Goal: Task Accomplishment & Management: Manage account settings

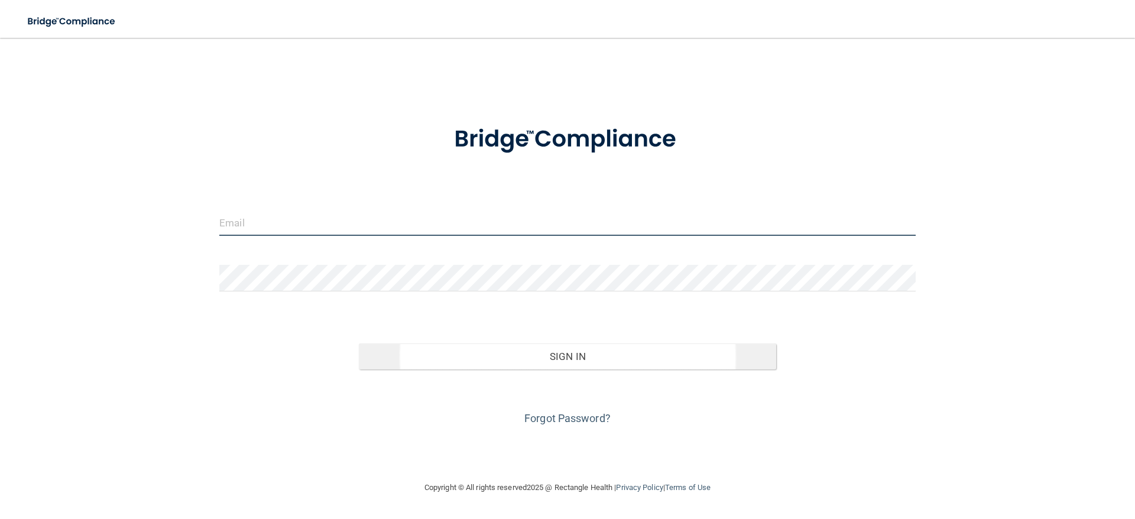
type input "[EMAIL_ADDRESS][DOMAIN_NAME]"
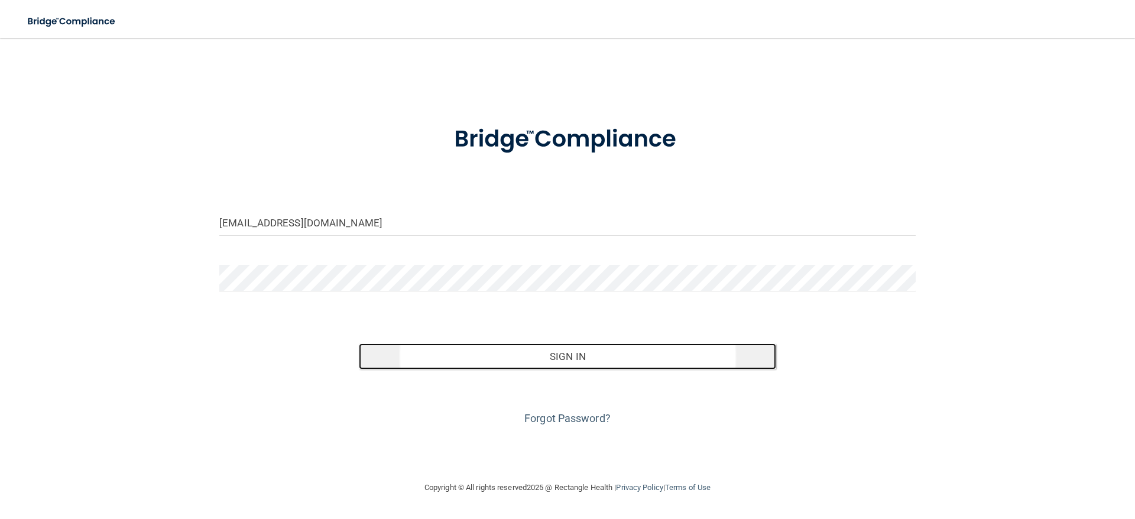
click at [422, 358] on button "Sign In" at bounding box center [568, 357] width 418 height 26
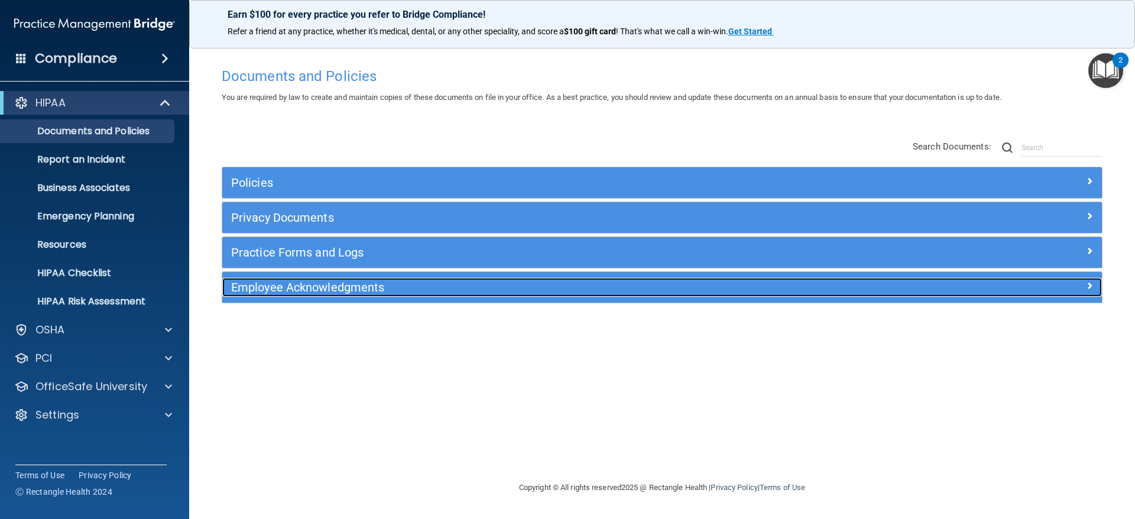
click at [309, 285] on h5 "Employee Acknowledgments" at bounding box center [552, 287] width 642 height 13
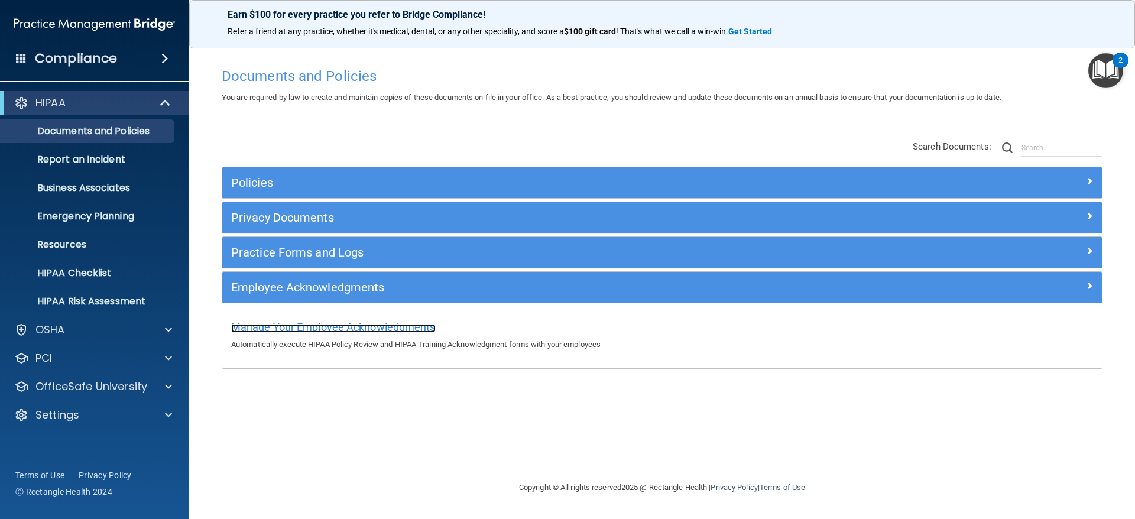
click at [338, 322] on span "Manage Your Employee Acknowledgments" at bounding box center [333, 327] width 205 height 12
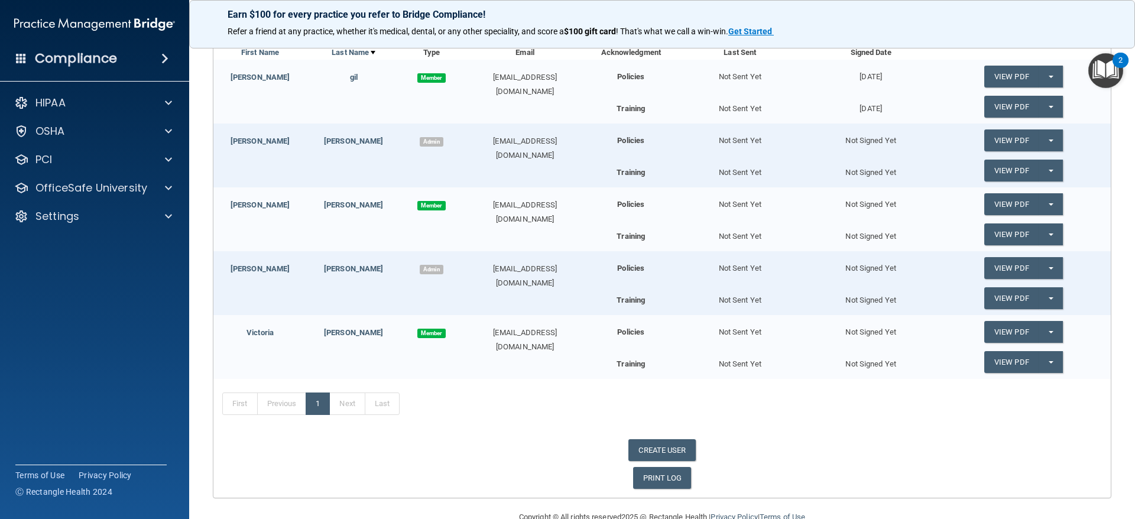
scroll to position [59, 0]
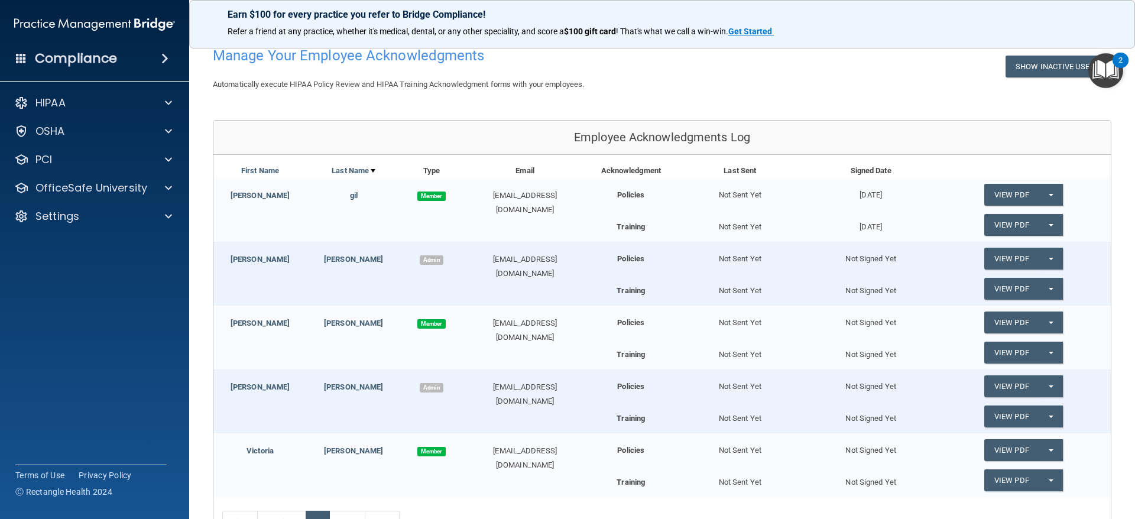
click at [720, 197] on div "Not Sent Yet" at bounding box center [740, 190] width 131 height 24
click at [419, 197] on span "Member" at bounding box center [431, 196] width 28 height 9
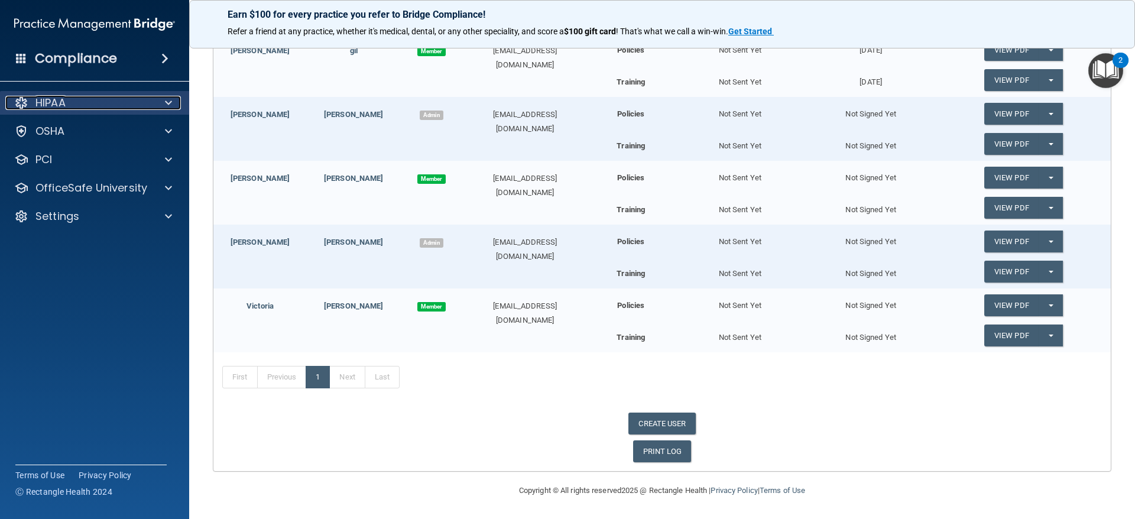
click at [155, 105] on div at bounding box center [167, 103] width 30 height 14
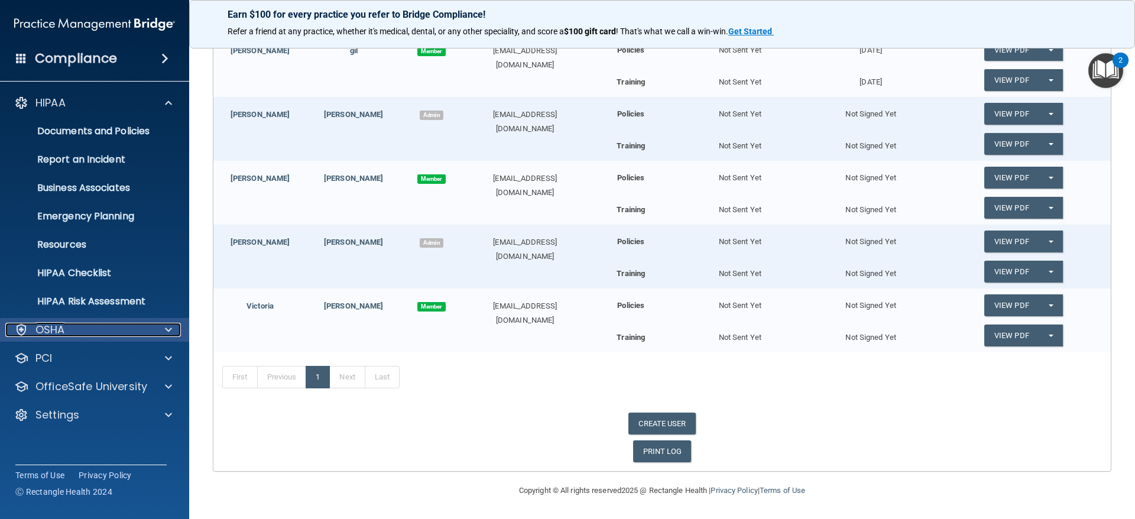
click at [85, 324] on div "OSHA" at bounding box center [78, 330] width 147 height 14
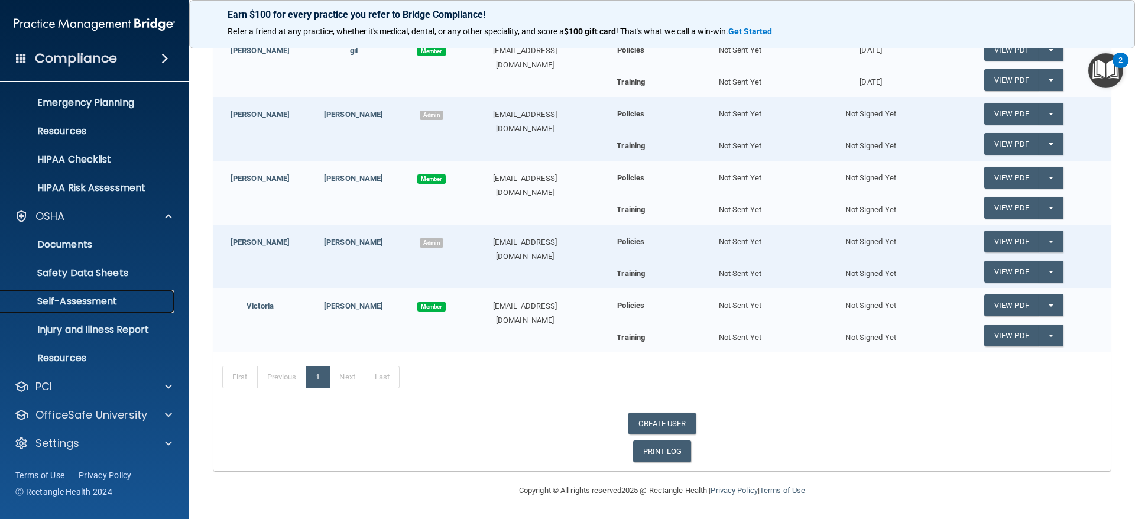
click at [90, 306] on p "Self-Assessment" at bounding box center [88, 302] width 161 height 12
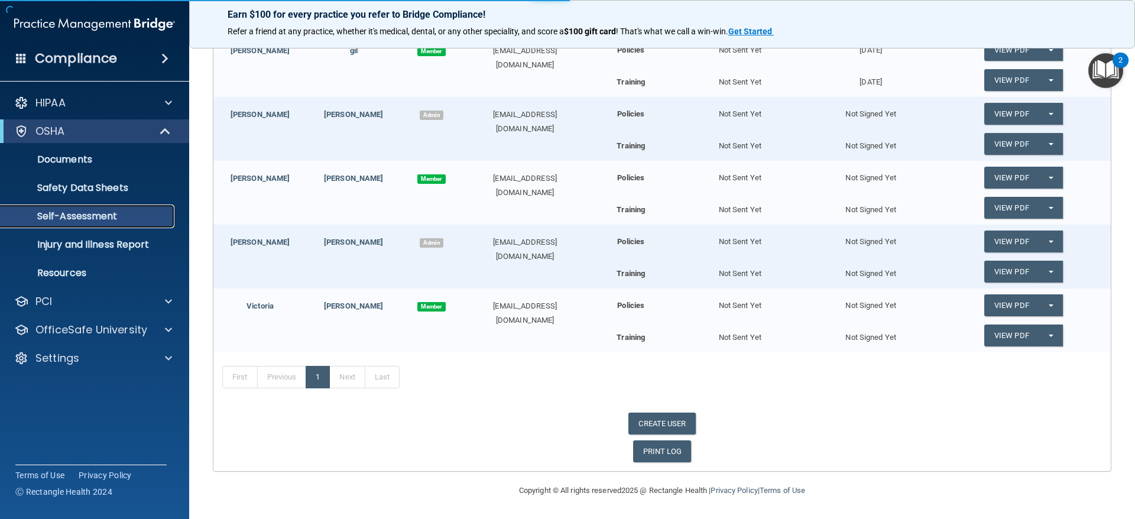
scroll to position [50, 0]
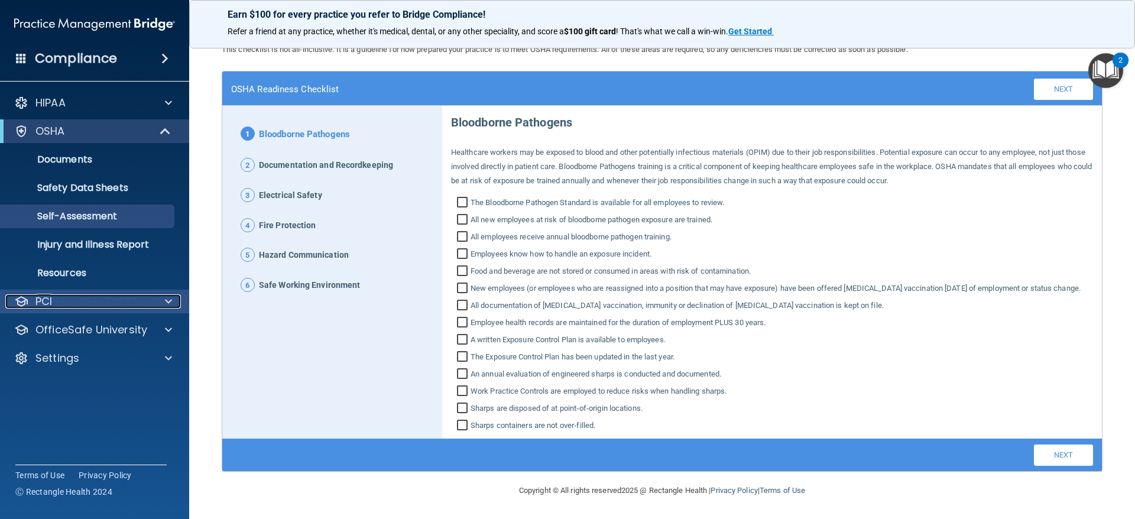
click at [76, 303] on div "PCI" at bounding box center [78, 301] width 147 height 14
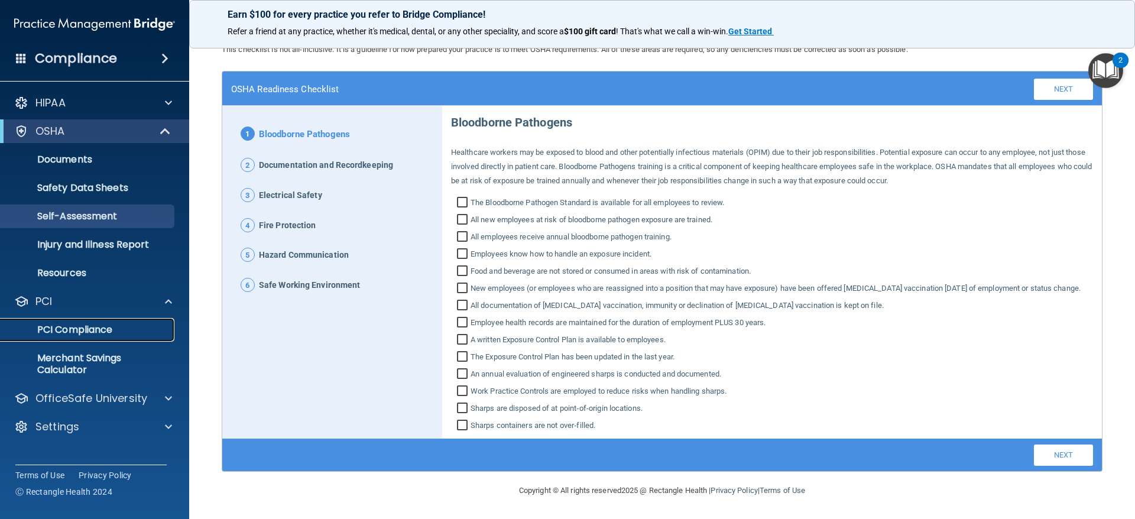
click at [75, 328] on p "PCI Compliance" at bounding box center [88, 330] width 161 height 12
click at [109, 403] on p "OfficeSafe University" at bounding box center [91, 398] width 112 height 14
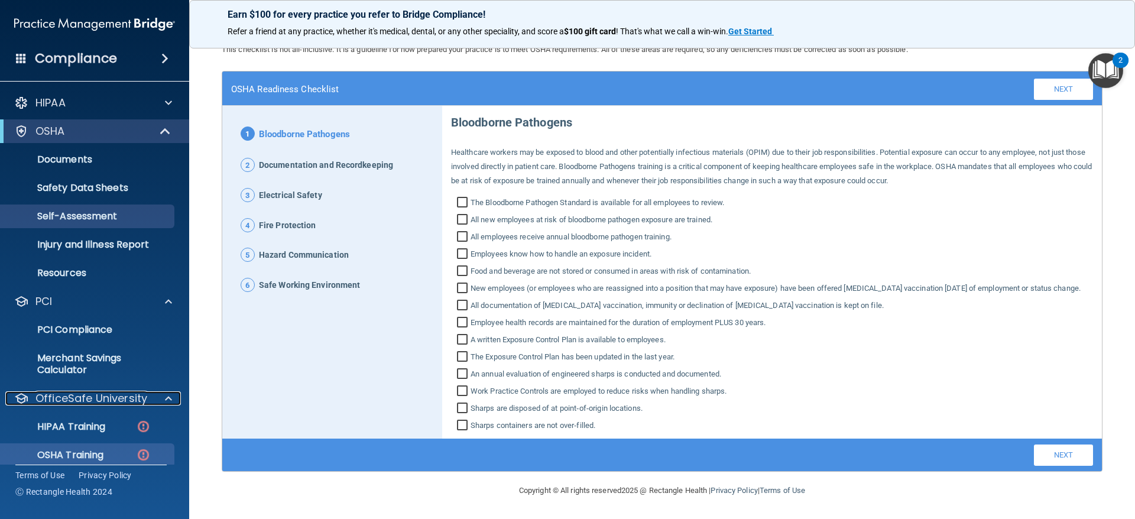
scroll to position [69, 0]
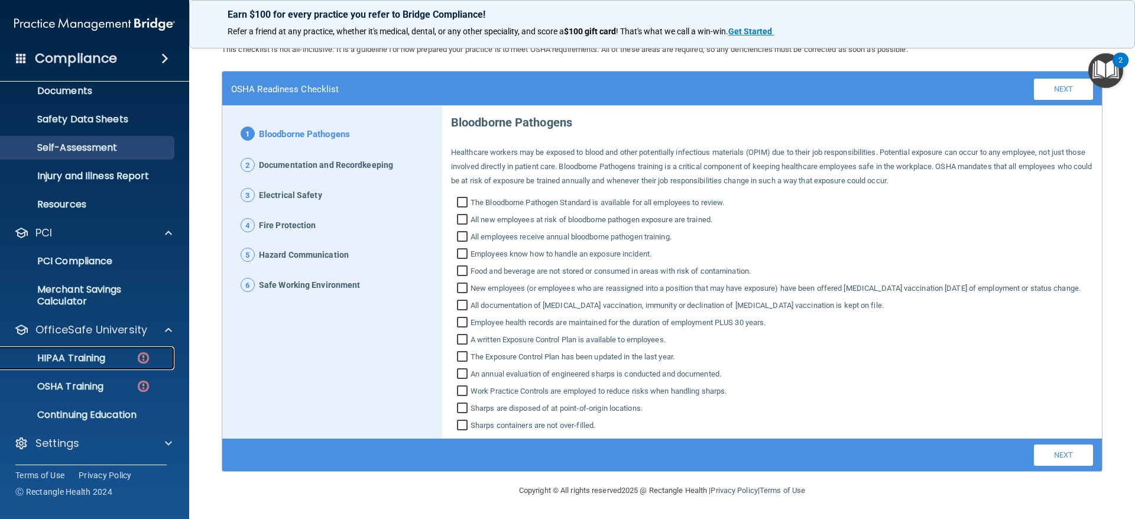
click at [143, 361] on img at bounding box center [143, 358] width 15 height 15
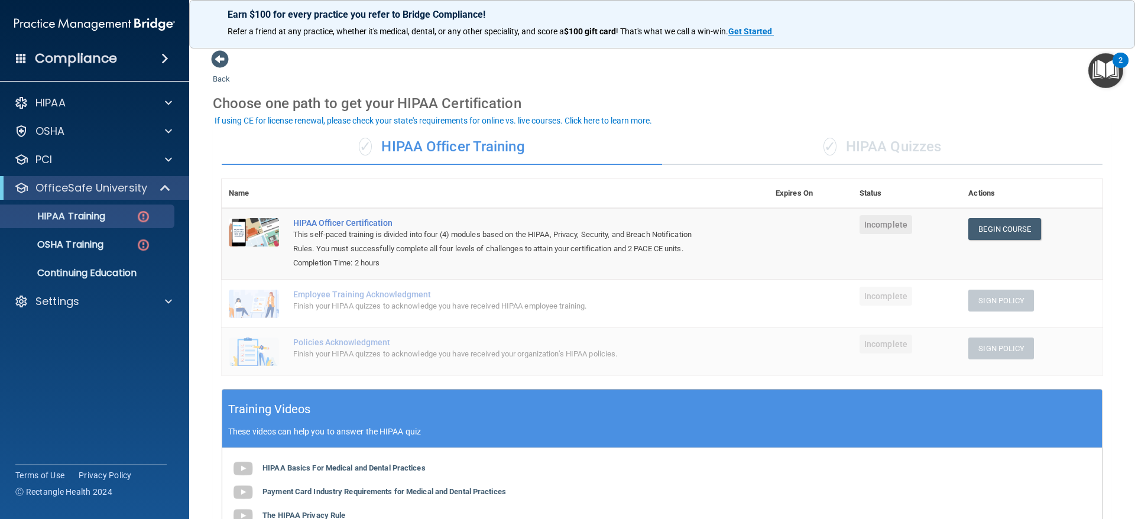
drag, startPoint x: 1116, startPoint y: 66, endPoint x: 1109, endPoint y: 68, distance: 7.5
click at [1113, 67] on button "2" at bounding box center [1105, 70] width 35 height 35
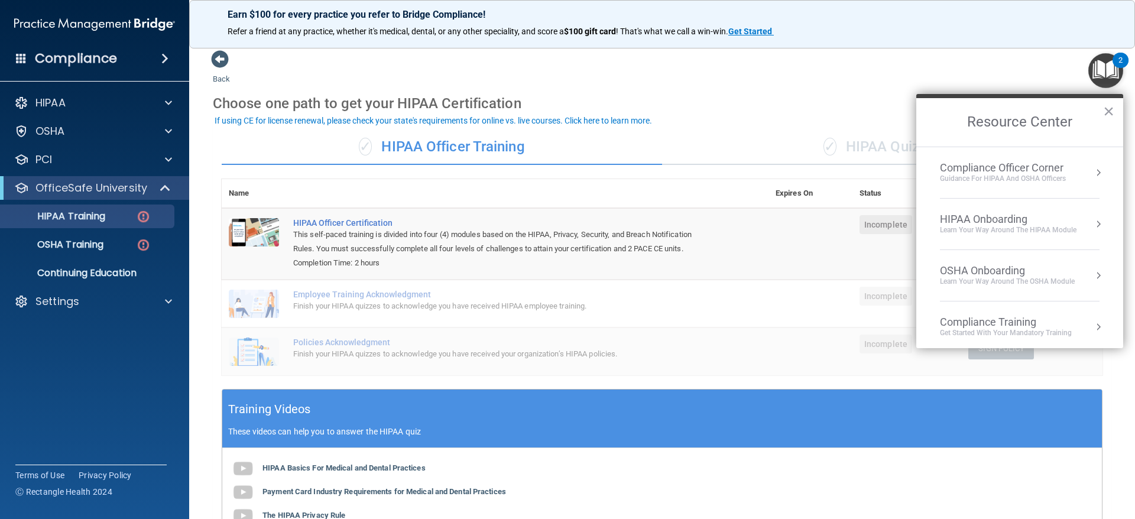
click at [1084, 164] on div "Compliance Officer Corner Guidance for HIPAA and OSHA Officers" at bounding box center [1020, 172] width 160 height 22
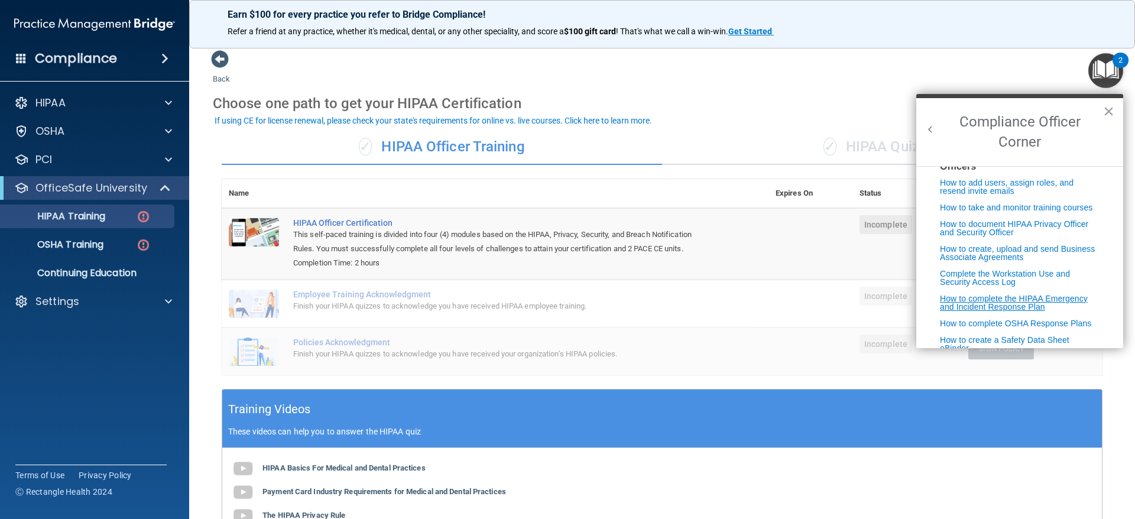
scroll to position [302, 0]
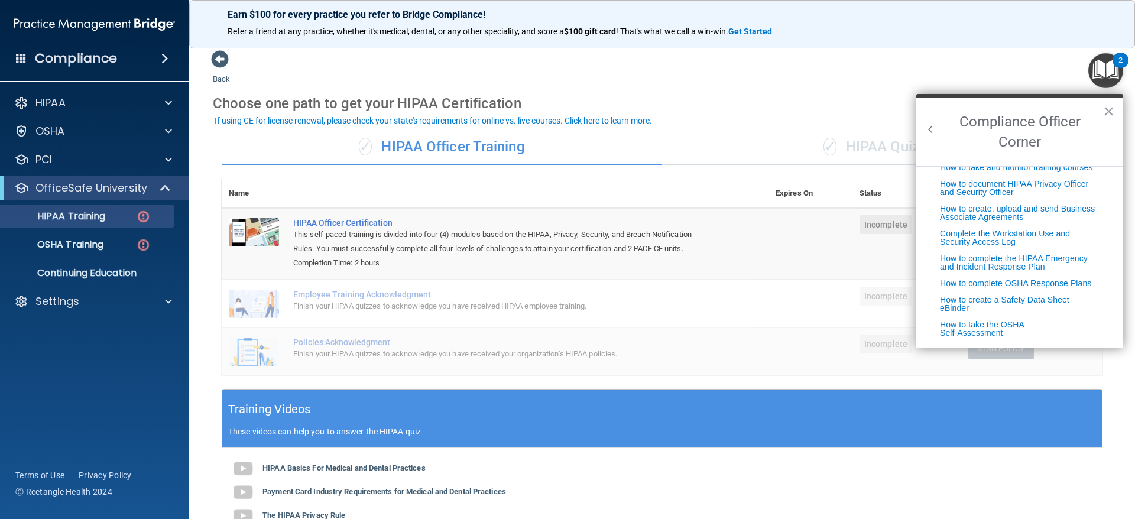
click at [929, 131] on button "Back to Resource Center Home" at bounding box center [931, 130] width 12 height 12
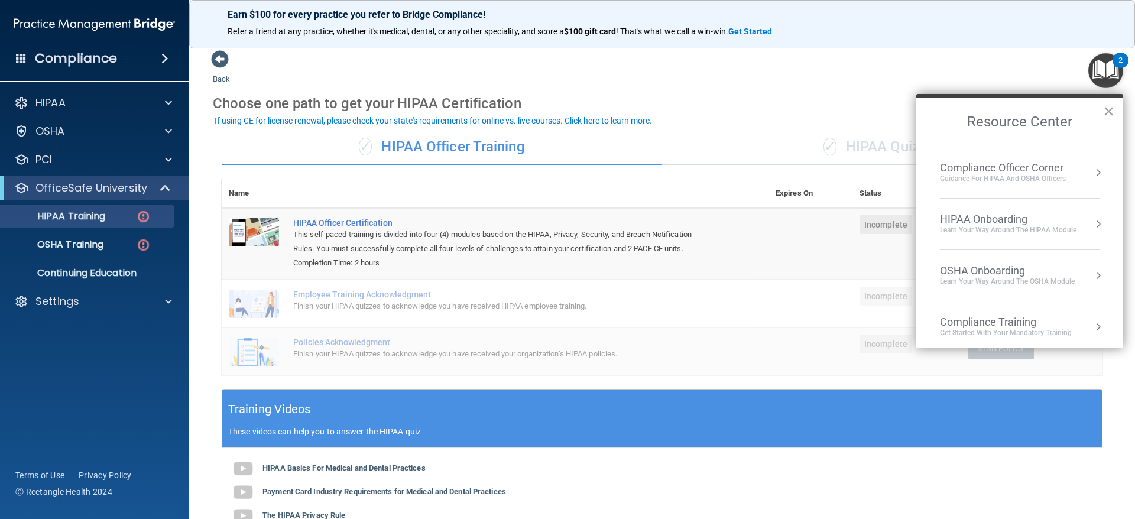
click at [1100, 114] on h2 "Resource Center" at bounding box center [1019, 122] width 207 height 48
drag, startPoint x: 1112, startPoint y: 106, endPoint x: 1100, endPoint y: 106, distance: 11.8
click at [1109, 106] on button "×" at bounding box center [1108, 111] width 11 height 19
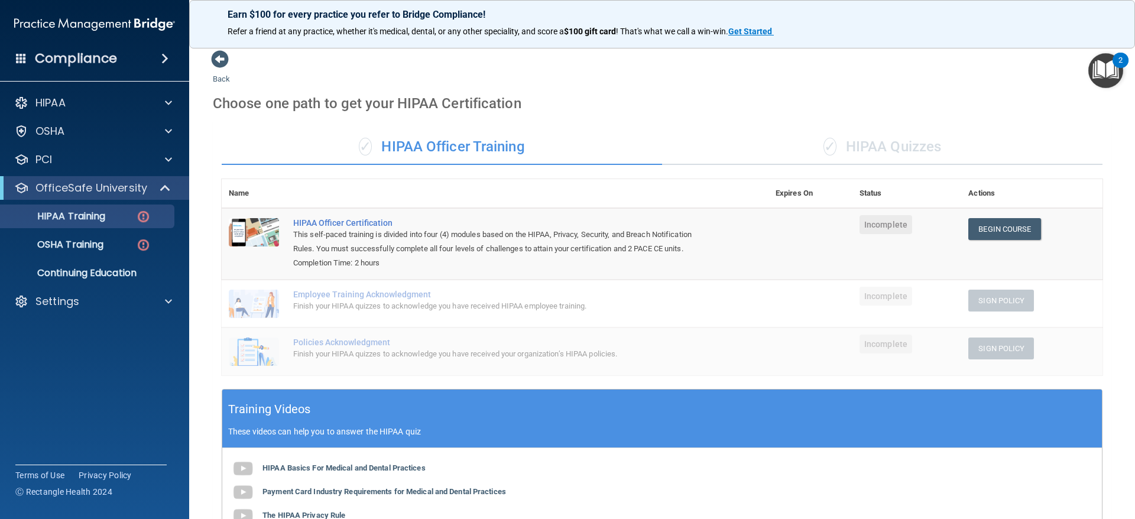
scroll to position [238, 0]
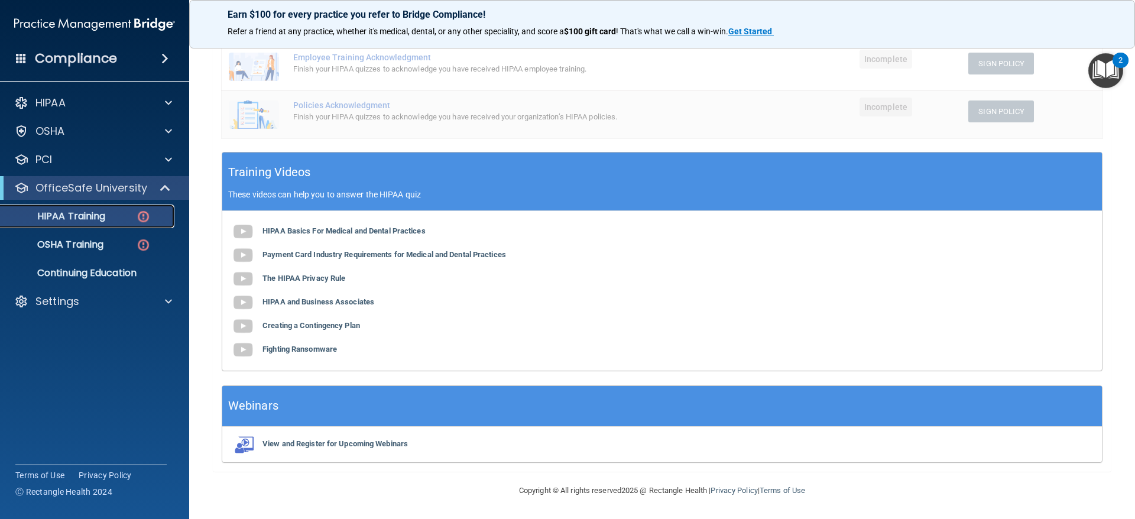
click at [96, 219] on p "HIPAA Training" at bounding box center [57, 216] width 98 height 12
click at [167, 187] on span at bounding box center [166, 188] width 10 height 14
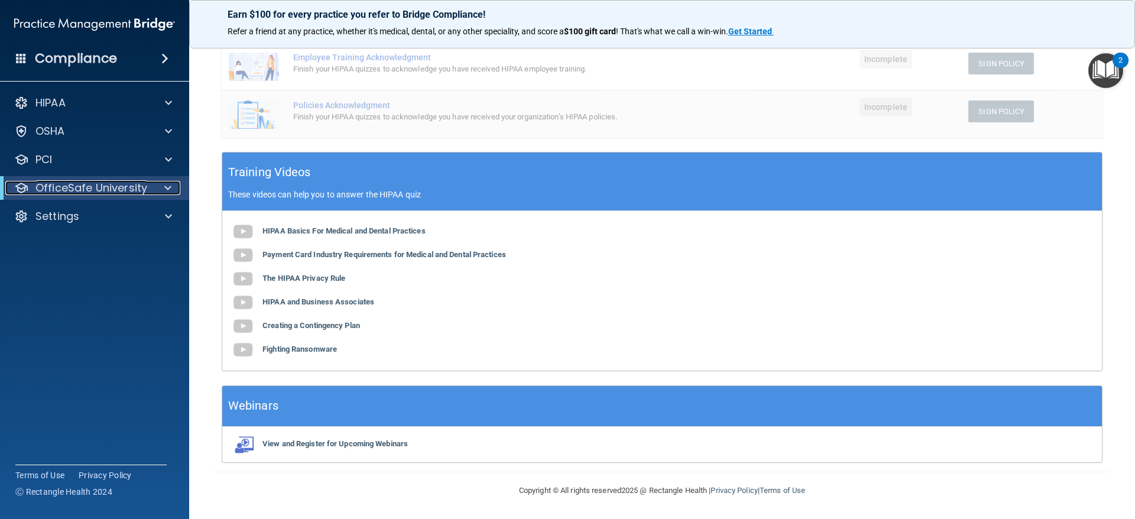
click at [167, 187] on span at bounding box center [167, 188] width 7 height 14
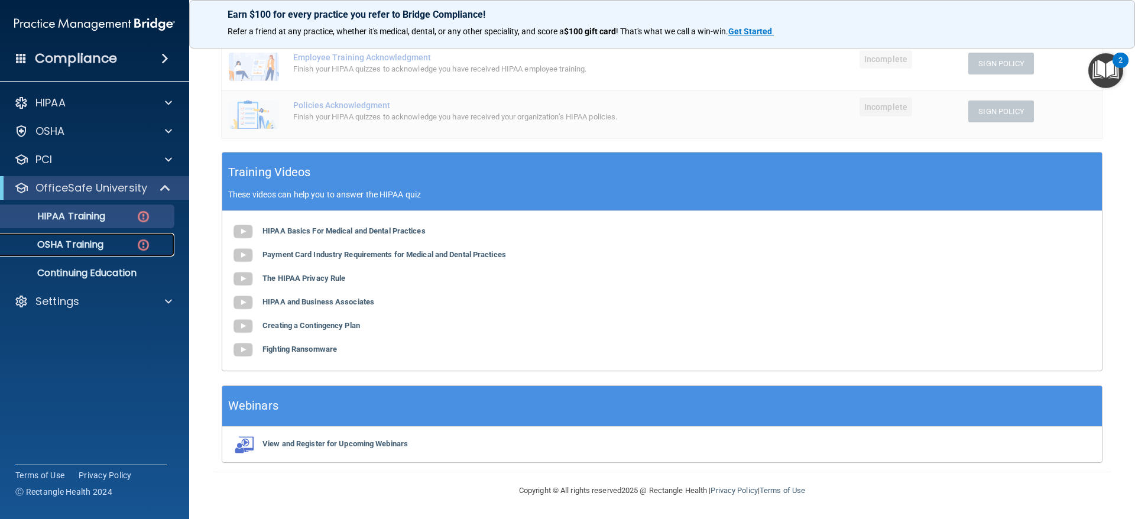
click at [121, 252] on link "OSHA Training" at bounding box center [81, 245] width 186 height 24
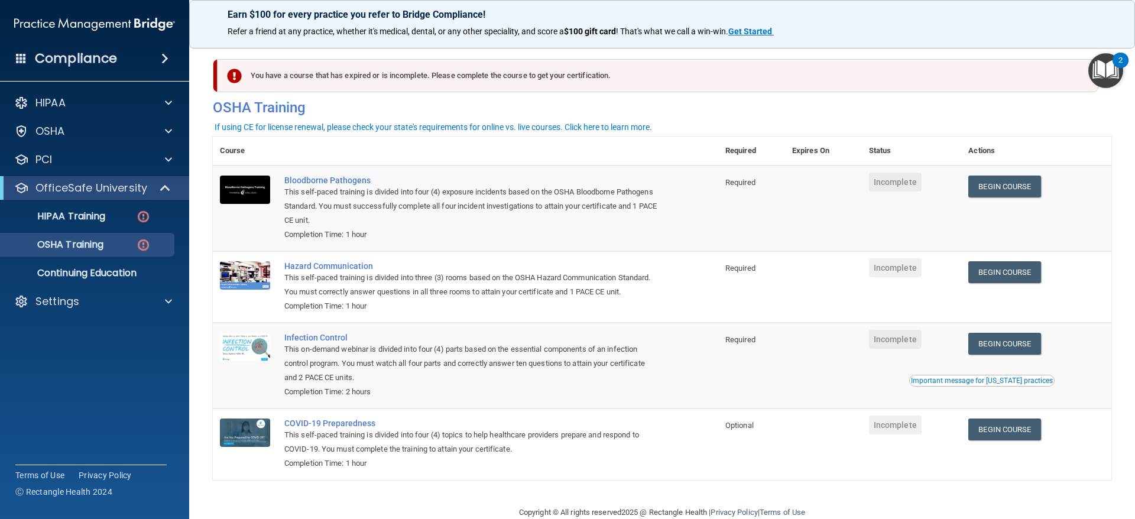
click at [109, 57] on h4 "Compliance" at bounding box center [76, 58] width 82 height 17
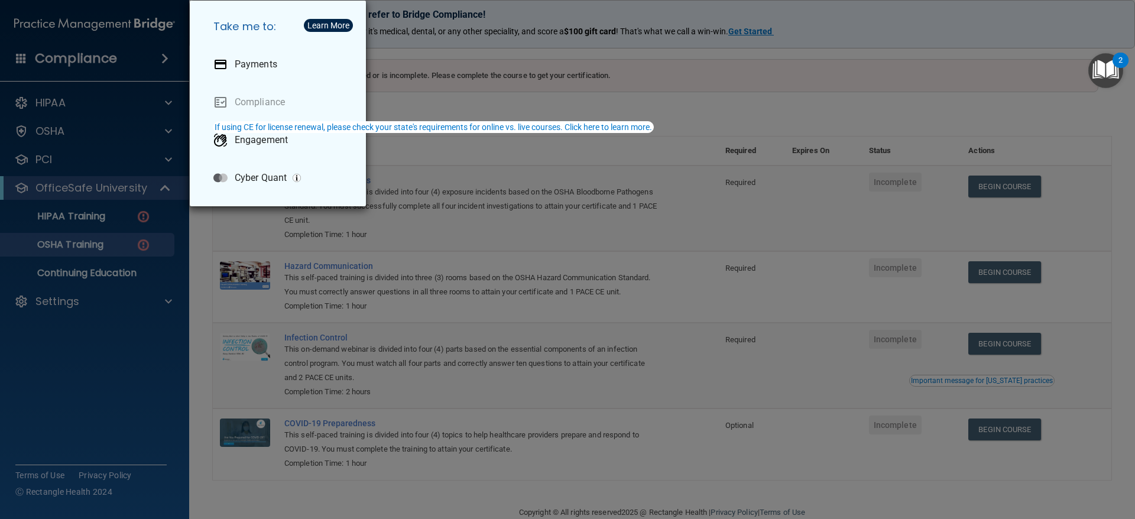
click at [116, 60] on div "Take me to: Payments Compliance Engagement Cyber Quant" at bounding box center [567, 259] width 1135 height 519
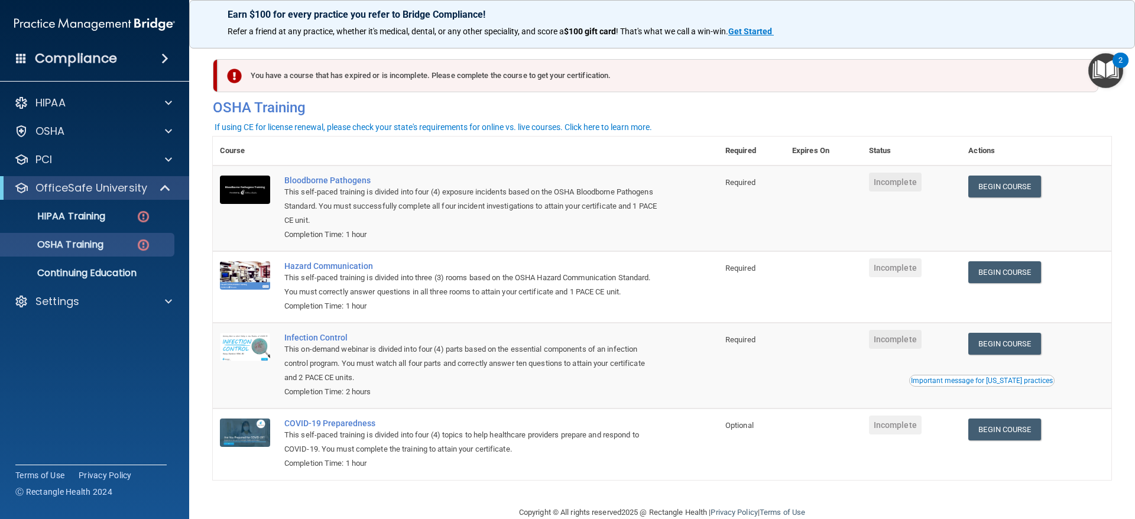
click at [161, 59] on span at bounding box center [164, 58] width 7 height 14
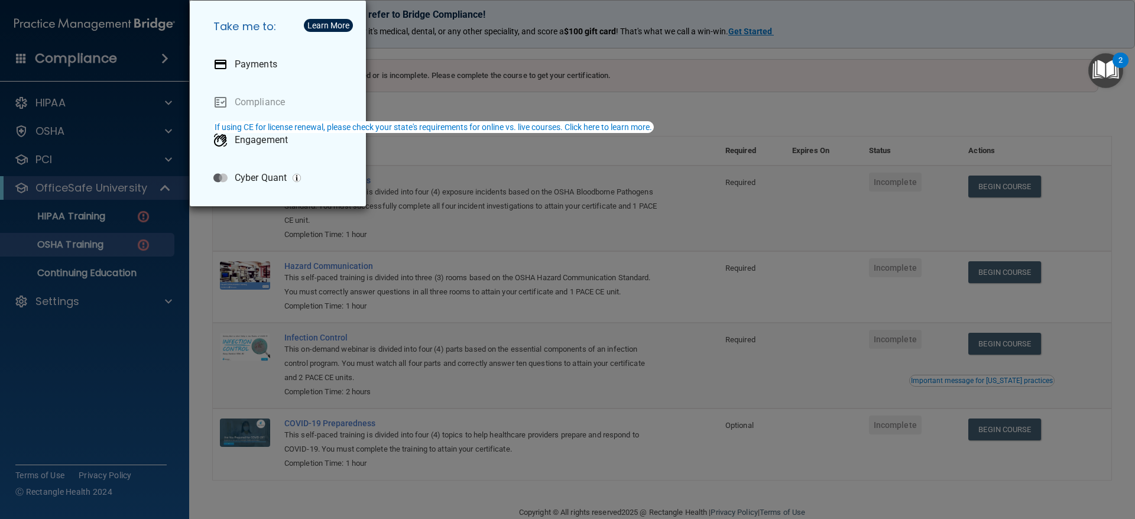
click at [161, 59] on div "Take me to: Payments Compliance Engagement Cyber Quant" at bounding box center [567, 259] width 1135 height 519
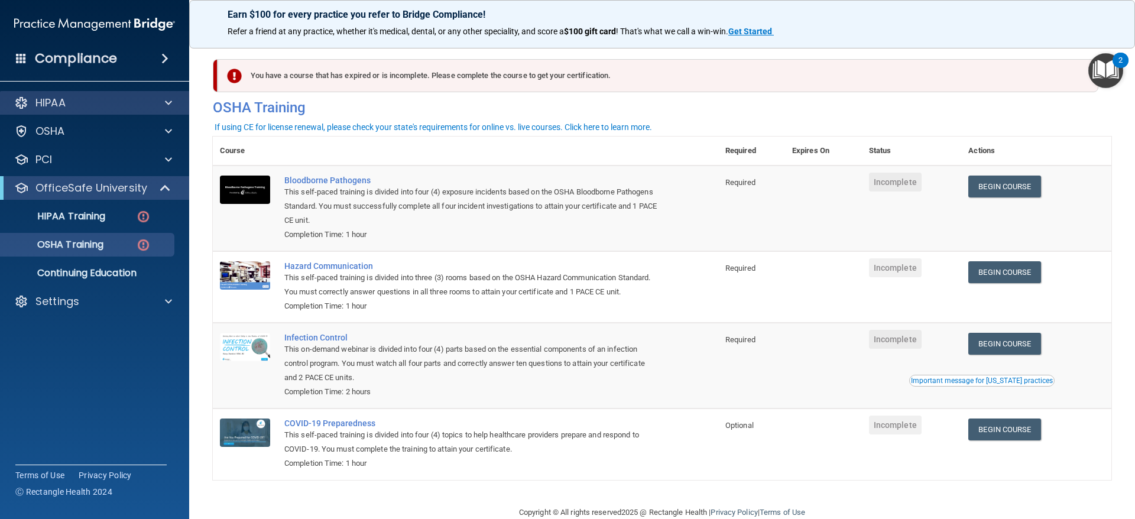
click at [80, 95] on div "HIPAA" at bounding box center [95, 103] width 190 height 24
click at [77, 104] on div "HIPAA" at bounding box center [78, 103] width 147 height 14
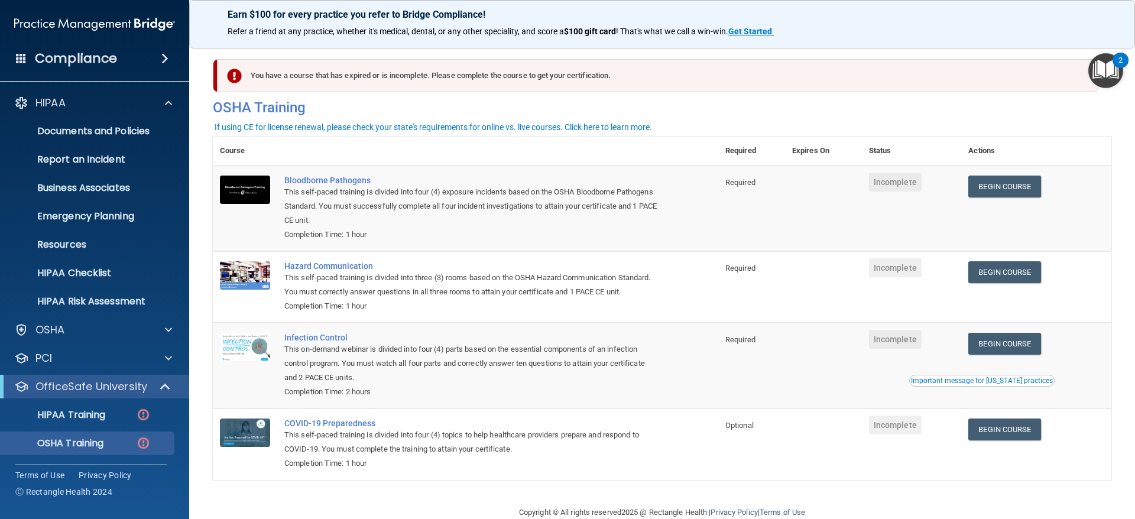
click at [19, 57] on span at bounding box center [21, 58] width 11 height 11
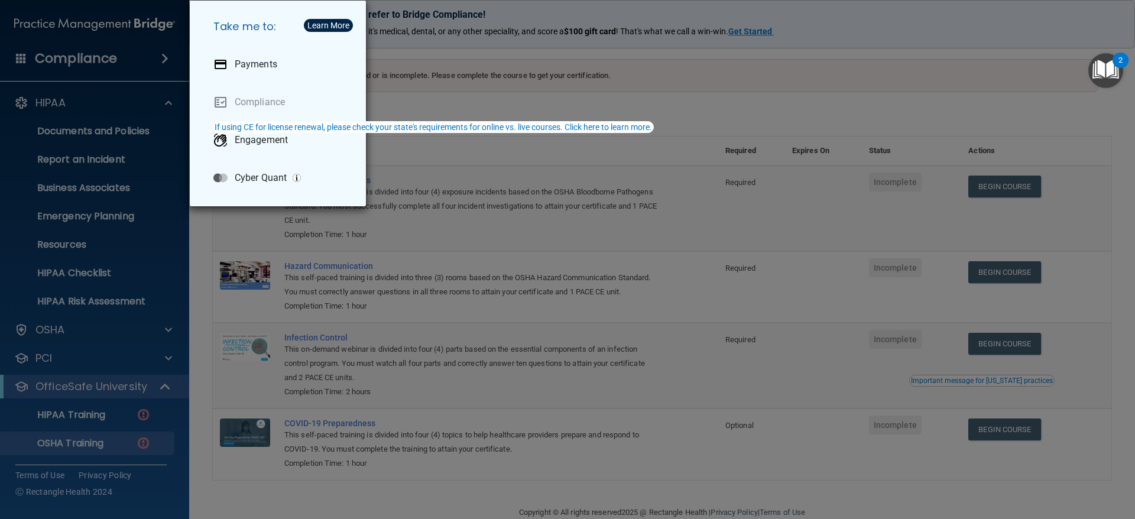
click at [19, 57] on div "Take me to: Payments Compliance Engagement Cyber Quant" at bounding box center [567, 259] width 1135 height 519
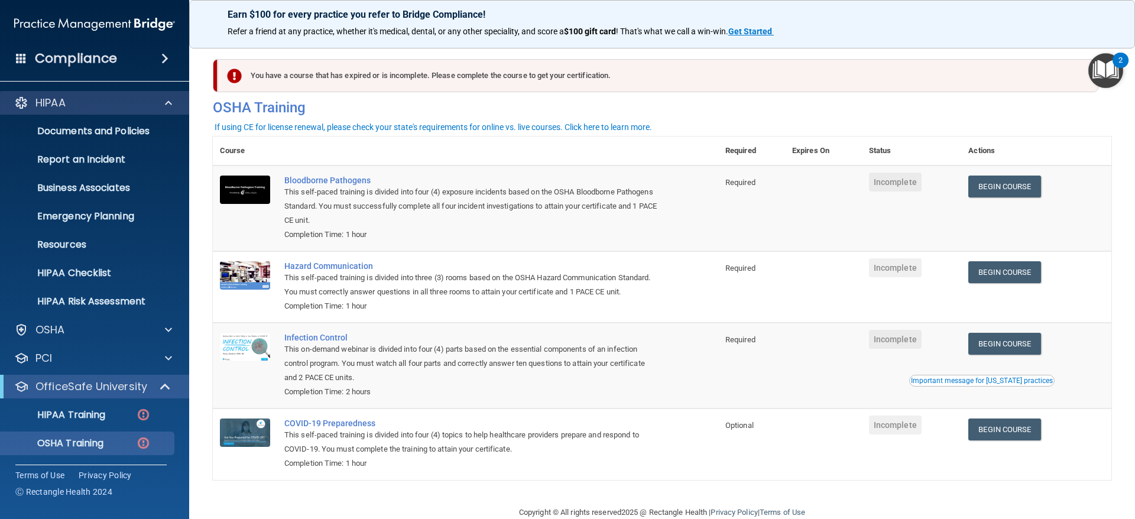
click at [161, 112] on div "HIPAA" at bounding box center [95, 103] width 190 height 24
click at [169, 101] on span at bounding box center [168, 103] width 7 height 14
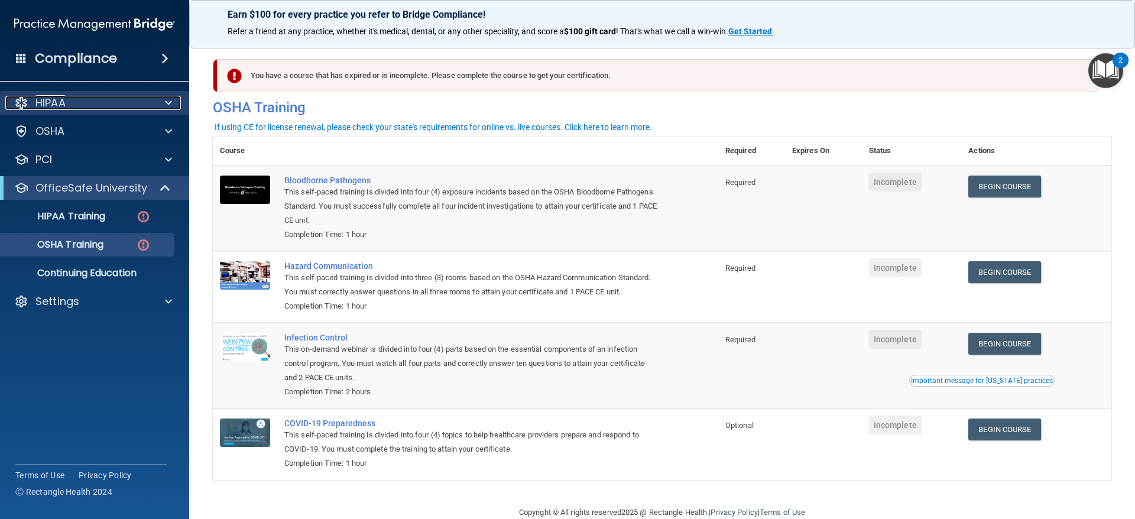
click at [169, 101] on span at bounding box center [168, 103] width 7 height 14
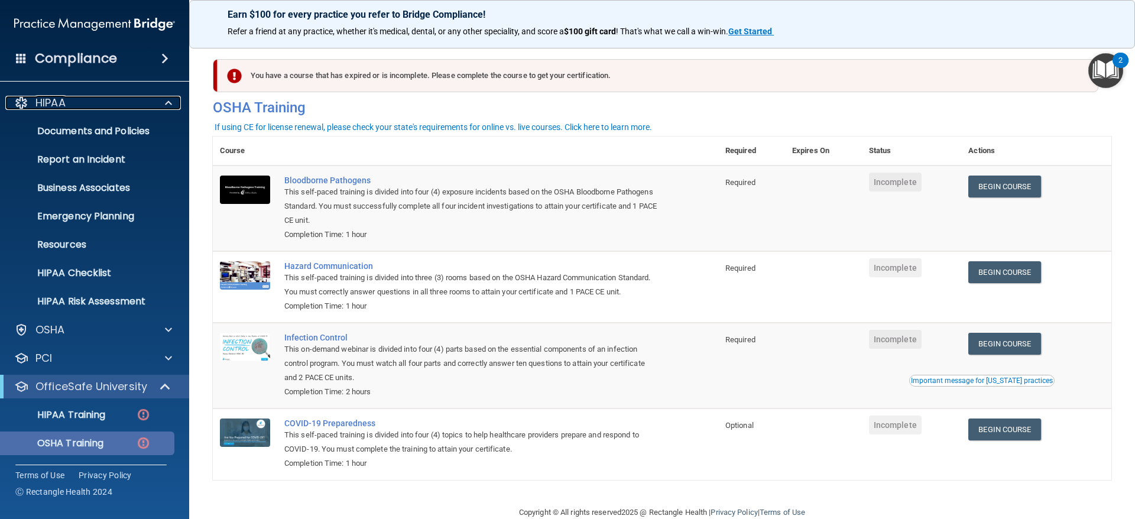
scroll to position [57, 0]
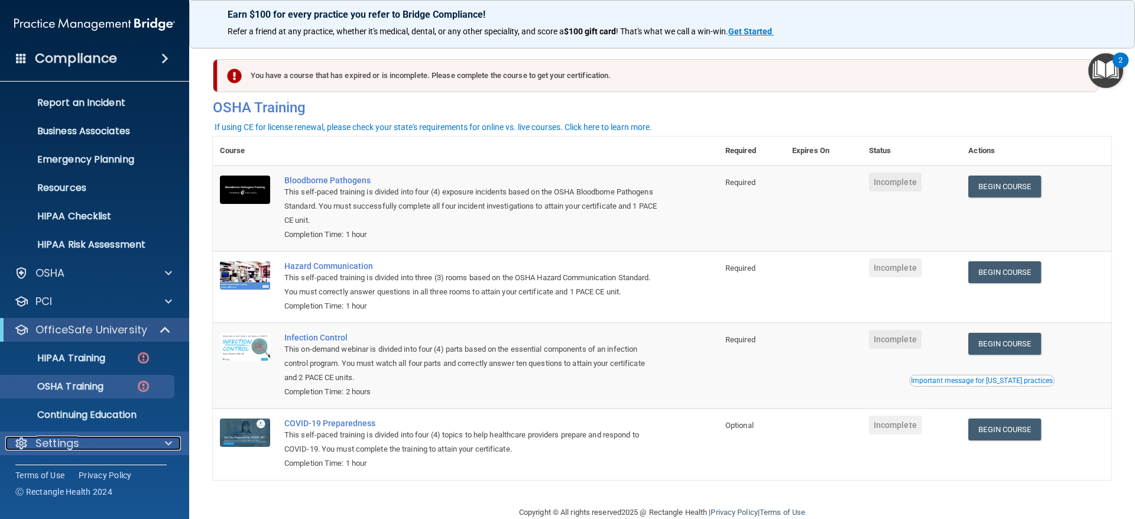
click at [126, 442] on div "Settings" at bounding box center [78, 443] width 147 height 14
click at [167, 439] on span at bounding box center [168, 443] width 7 height 14
click at [165, 445] on span at bounding box center [168, 443] width 7 height 14
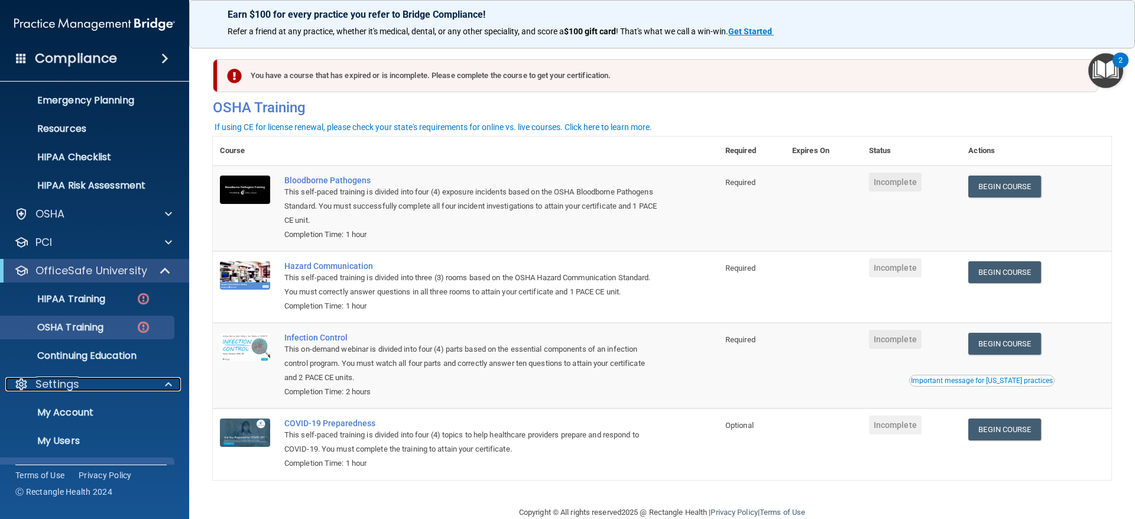
scroll to position [170, 0]
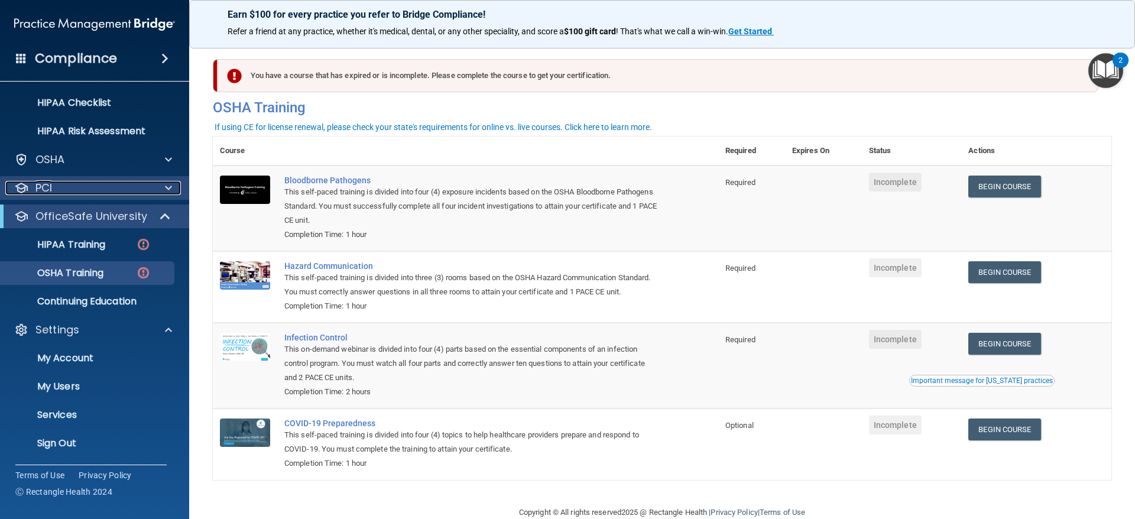
click at [136, 187] on div "PCI" at bounding box center [78, 188] width 147 height 14
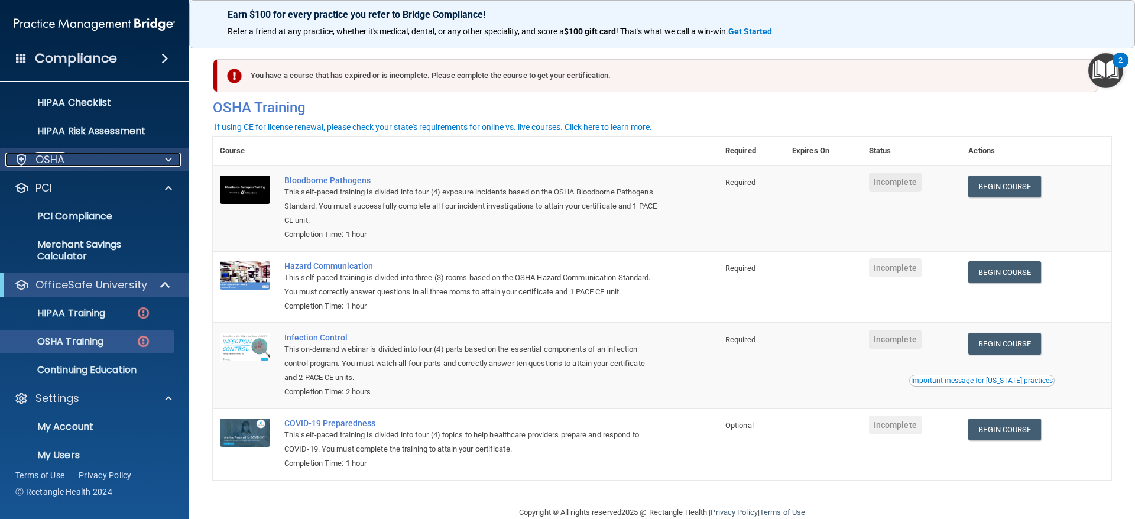
click at [141, 163] on div "OSHA" at bounding box center [78, 160] width 147 height 14
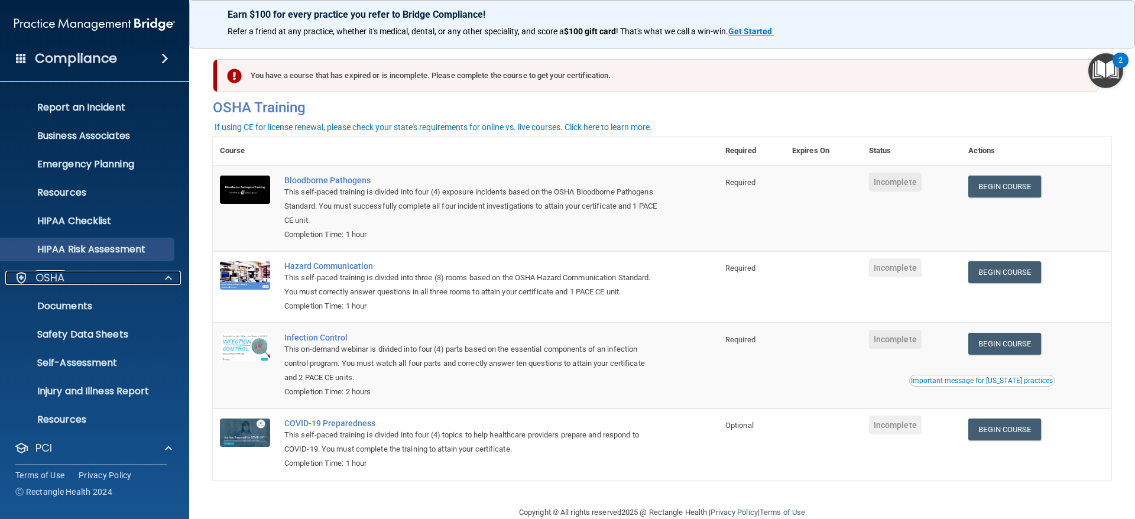
scroll to position [0, 0]
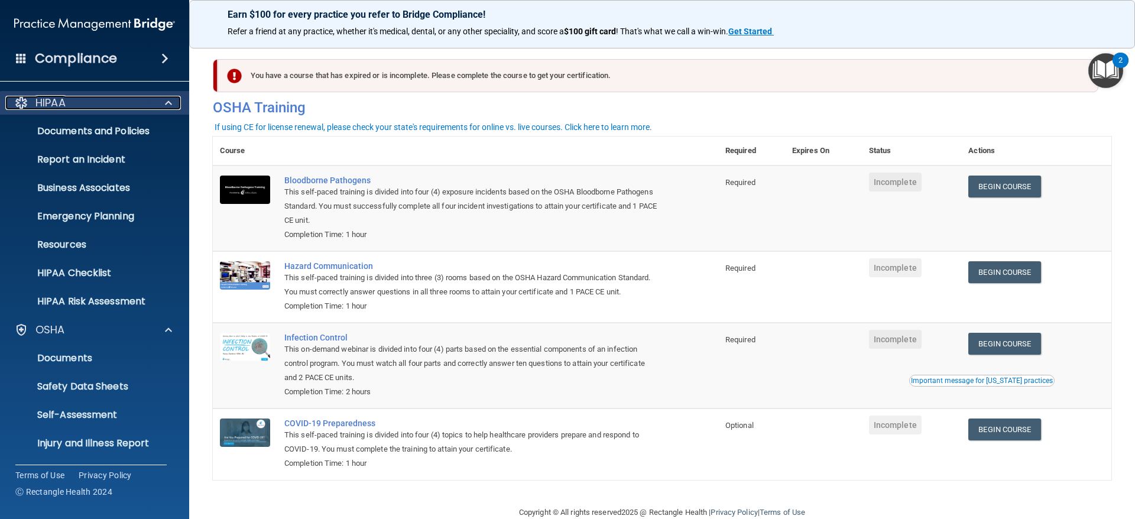
click at [61, 104] on p "HIPAA" at bounding box center [50, 103] width 30 height 14
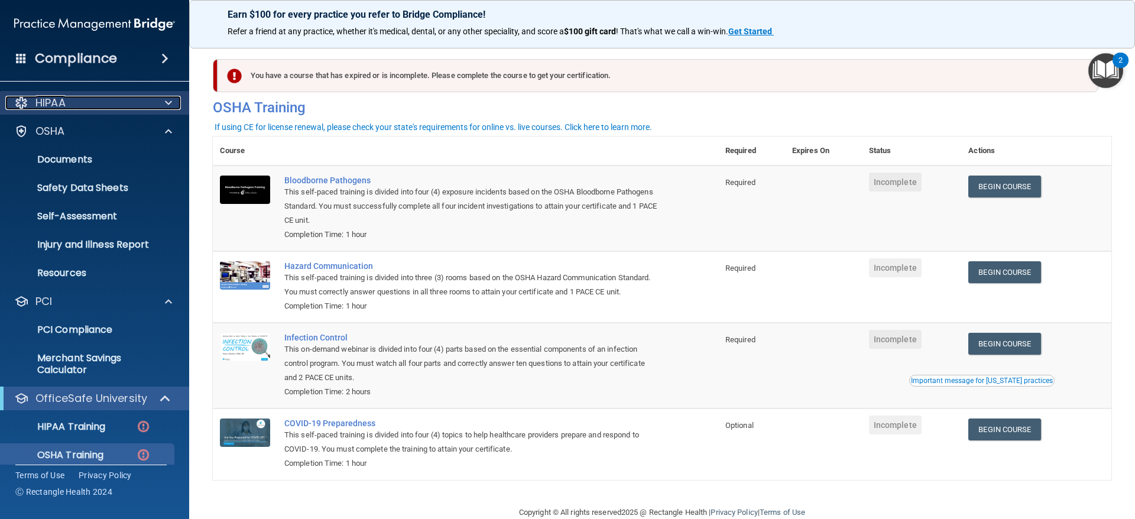
click at [125, 103] on div "HIPAA" at bounding box center [78, 103] width 147 height 14
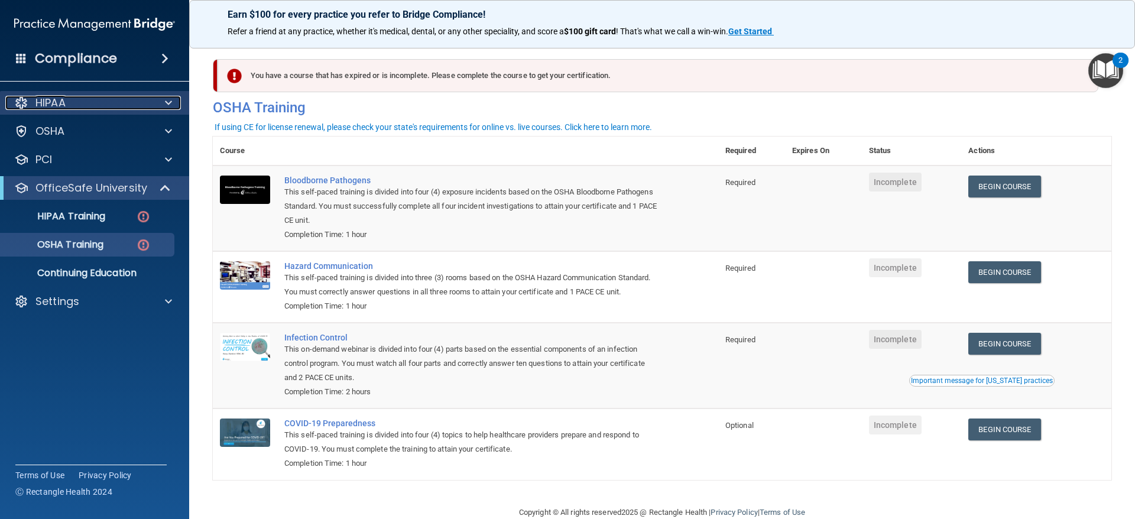
click at [83, 105] on div "HIPAA" at bounding box center [78, 103] width 147 height 14
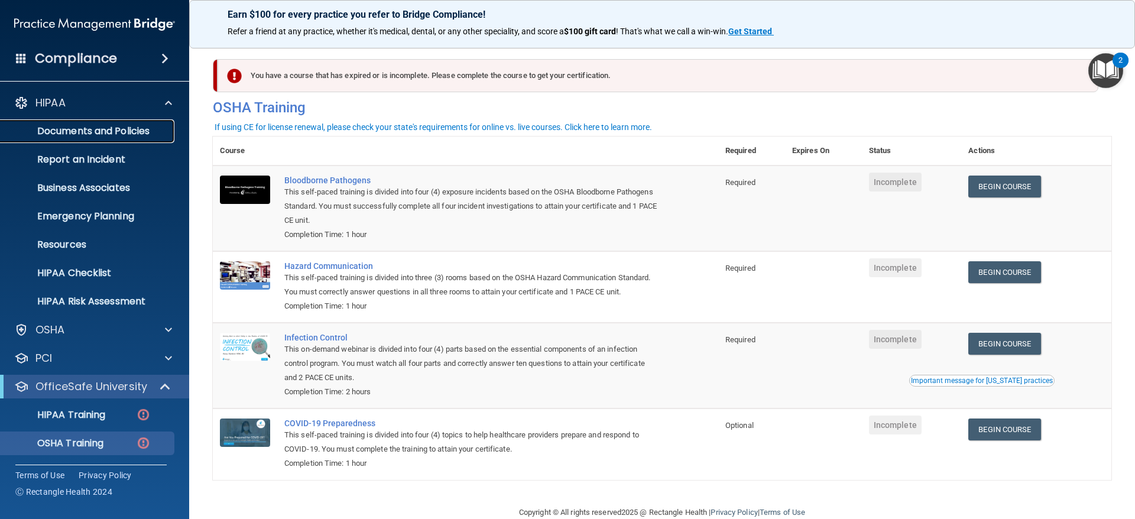
click at [154, 140] on link "Documents and Policies" at bounding box center [81, 131] width 186 height 24
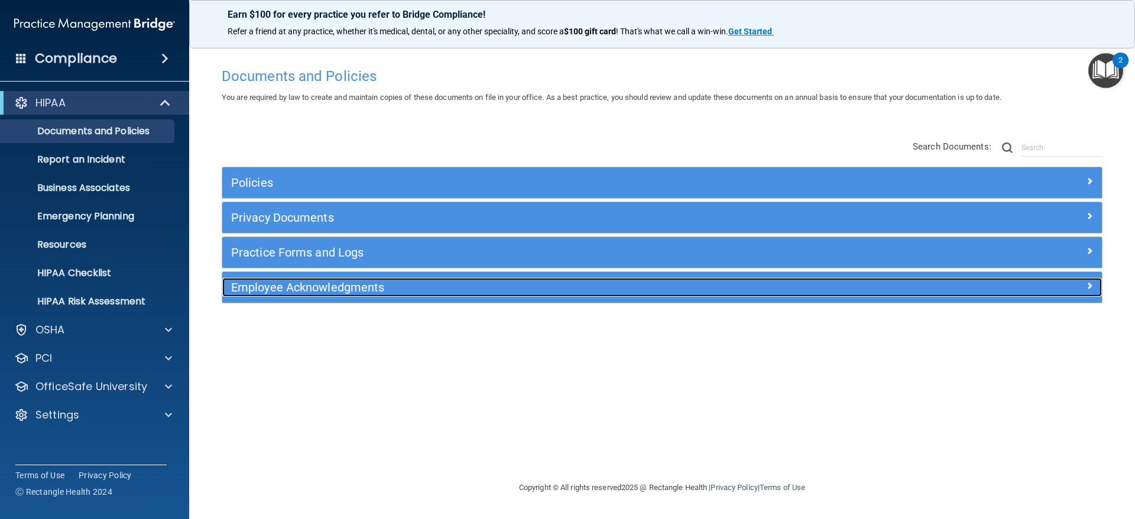
click at [338, 289] on h5 "Employee Acknowledgments" at bounding box center [552, 287] width 642 height 13
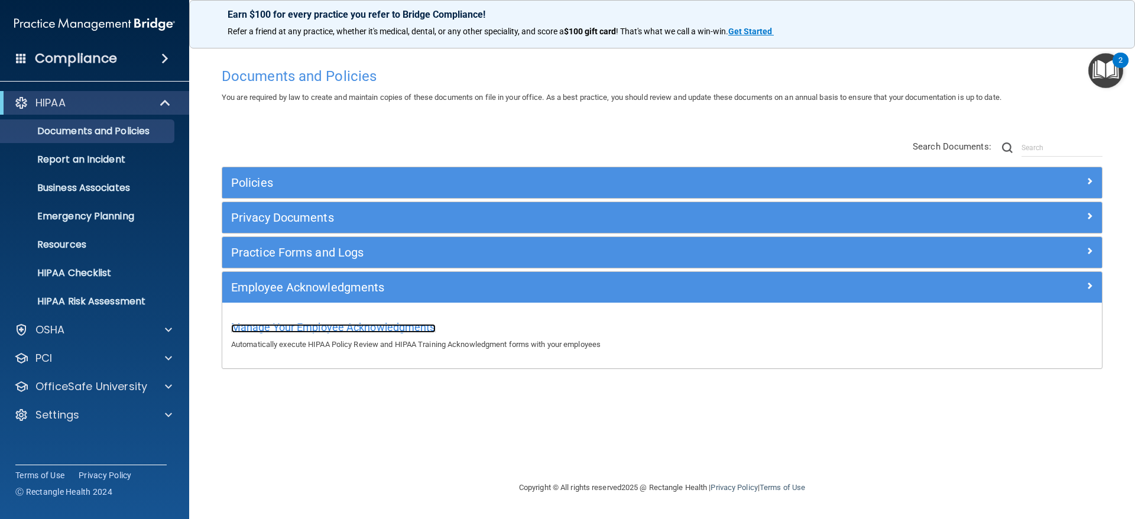
click at [326, 325] on span "Manage Your Employee Acknowledgments" at bounding box center [333, 327] width 205 height 12
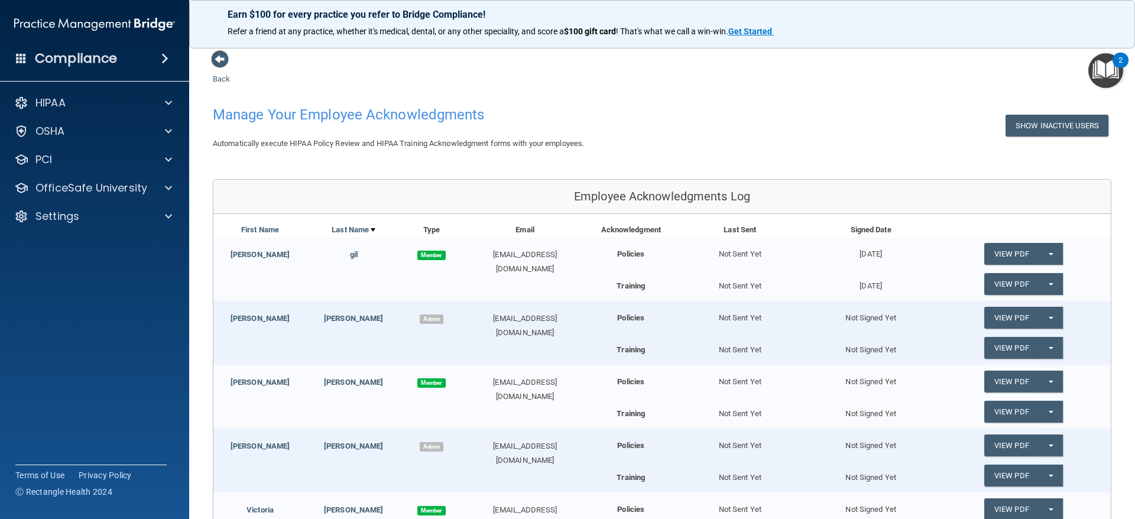
scroll to position [204, 0]
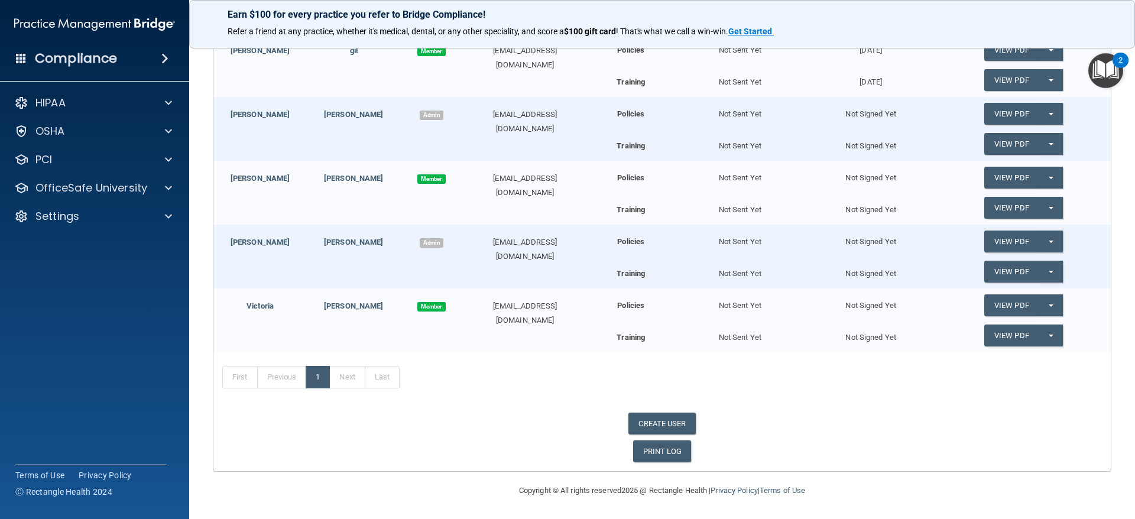
click at [443, 306] on span "Member" at bounding box center [431, 306] width 28 height 9
click at [431, 307] on span "Member" at bounding box center [431, 306] width 28 height 9
click at [809, 319] on div "Policies Not Sent Yet Not Signed Yet View PDF Split button! Send Acknowledgment…" at bounding box center [850, 319] width 506 height 60
click at [864, 303] on div "Not Signed Yet" at bounding box center [870, 301] width 131 height 24
click at [861, 330] on div "Not Signed Yet" at bounding box center [870, 335] width 131 height 20
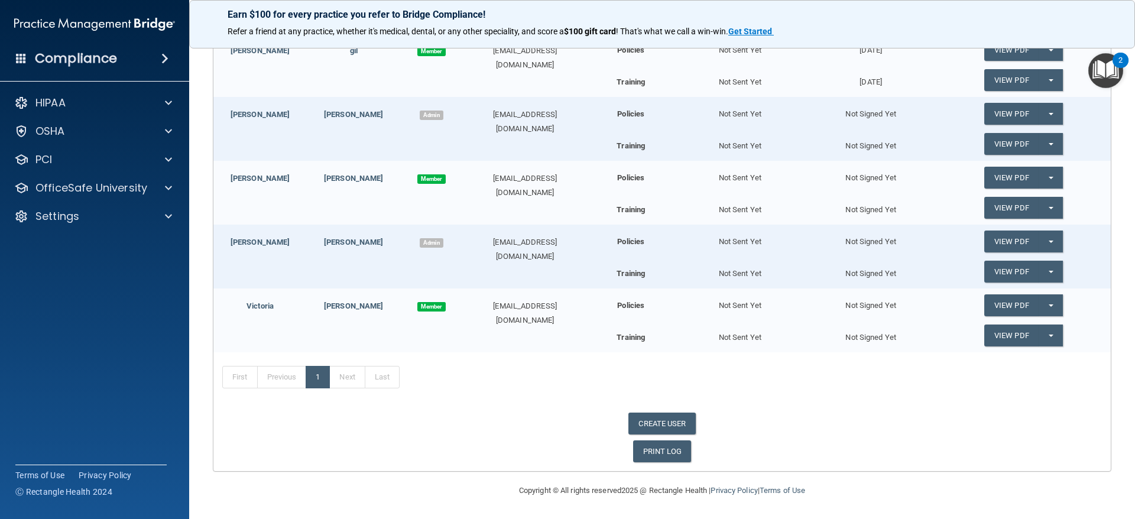
scroll to position [86, 0]
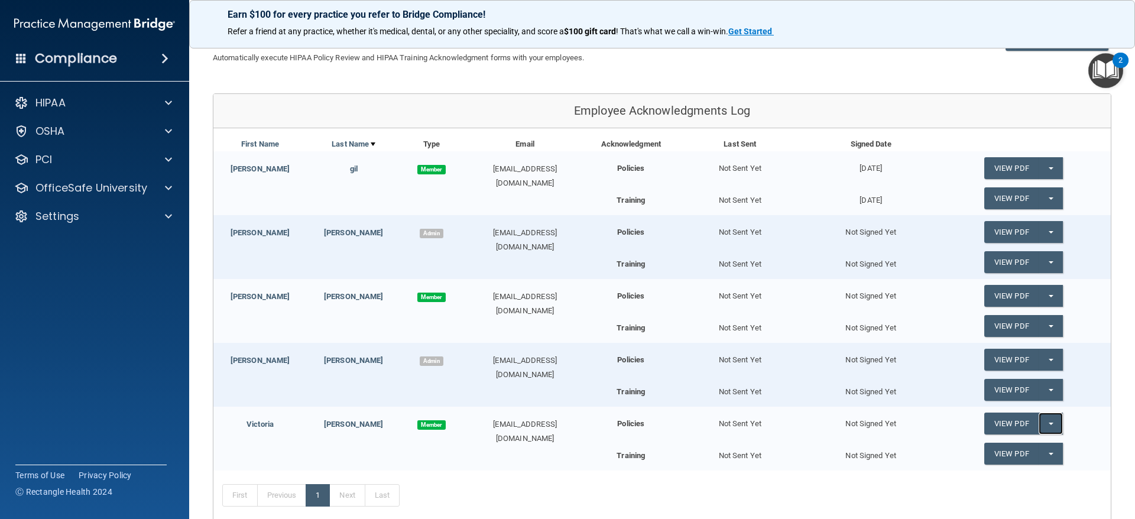
click at [1041, 418] on button "Split button!" at bounding box center [1051, 424] width 24 height 22
click at [1015, 443] on link "Send Acknowledgment" at bounding box center [1035, 448] width 102 height 18
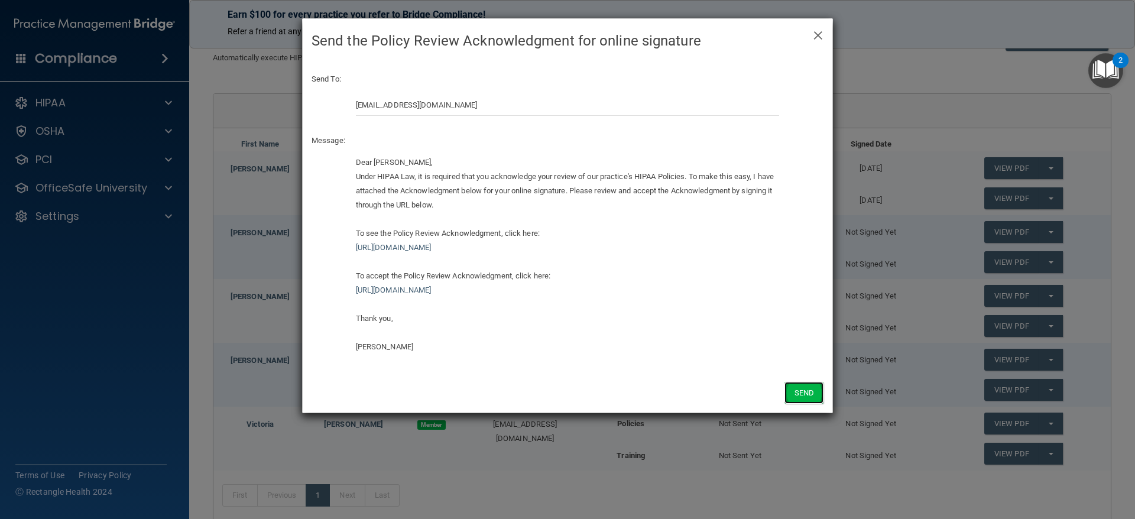
click at [803, 391] on button "Send" at bounding box center [804, 393] width 39 height 22
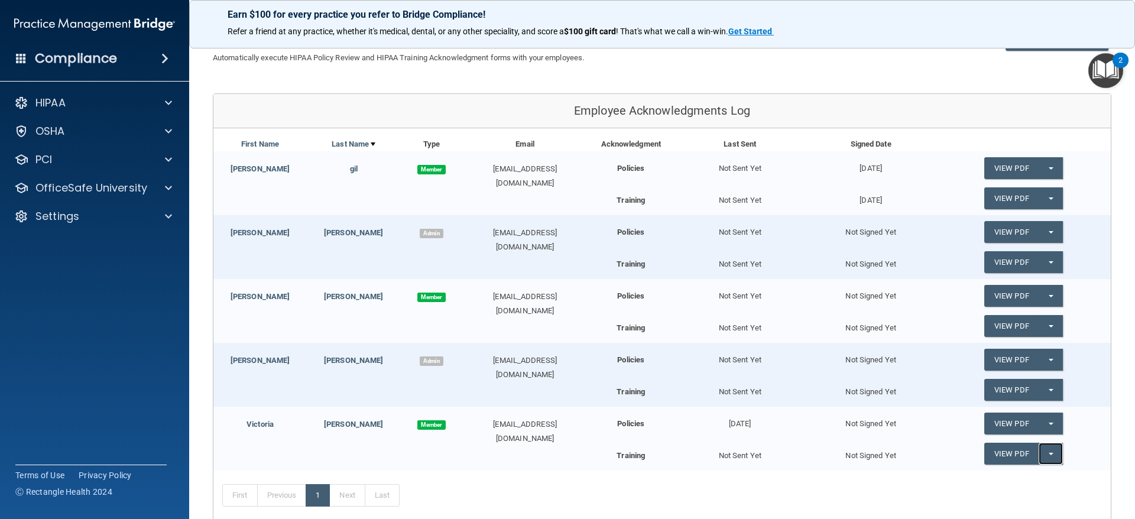
click at [1049, 455] on span "button" at bounding box center [1051, 454] width 5 height 2
click at [1012, 475] on link "Send Acknowledgment PDF" at bounding box center [1043, 478] width 118 height 18
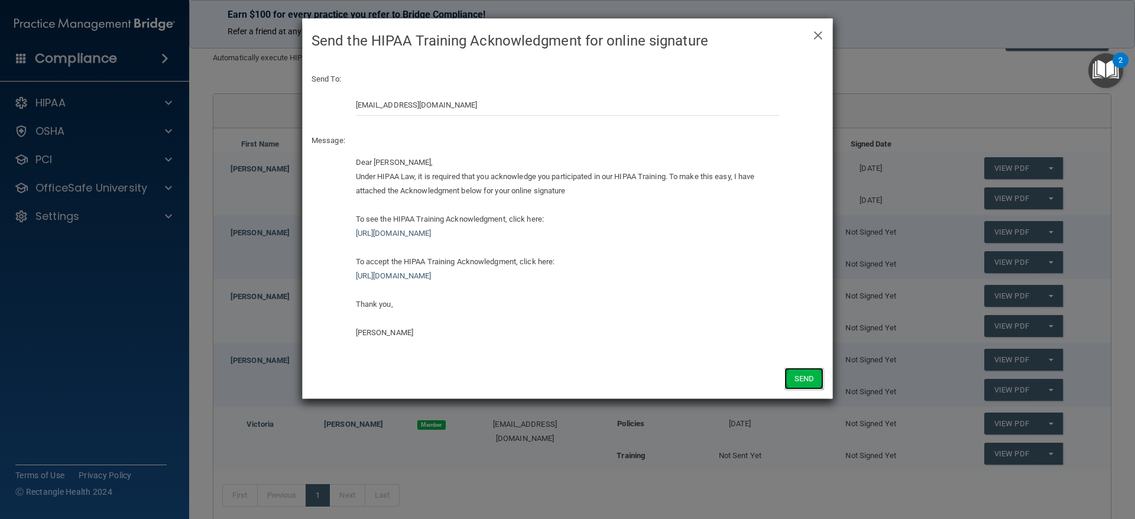
click at [809, 379] on button "Send" at bounding box center [804, 379] width 39 height 22
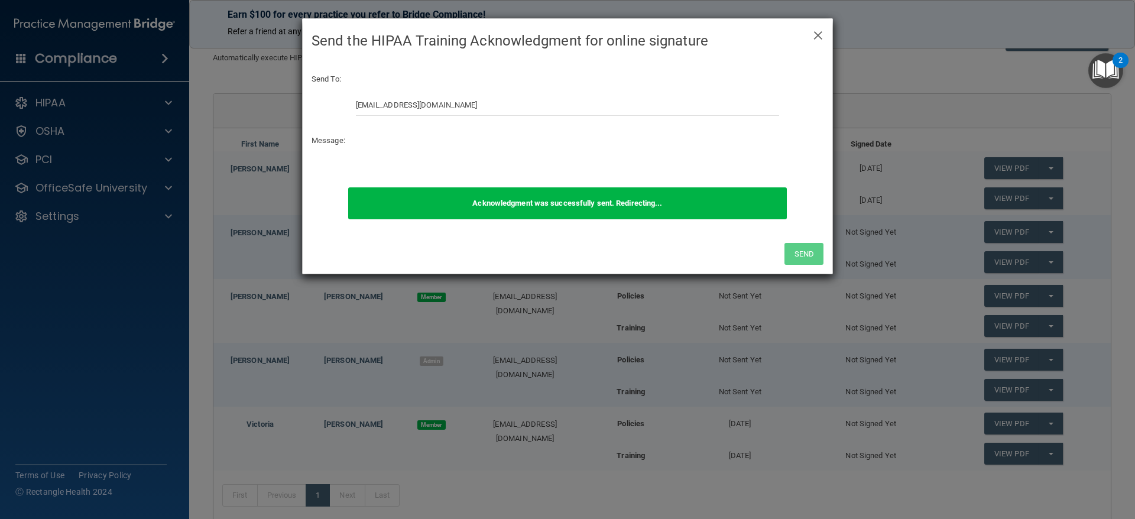
click at [524, 204] on b "Acknowledgment was successfully sent. Redirecting..." at bounding box center [567, 203] width 190 height 9
